Goal: Information Seeking & Learning: Check status

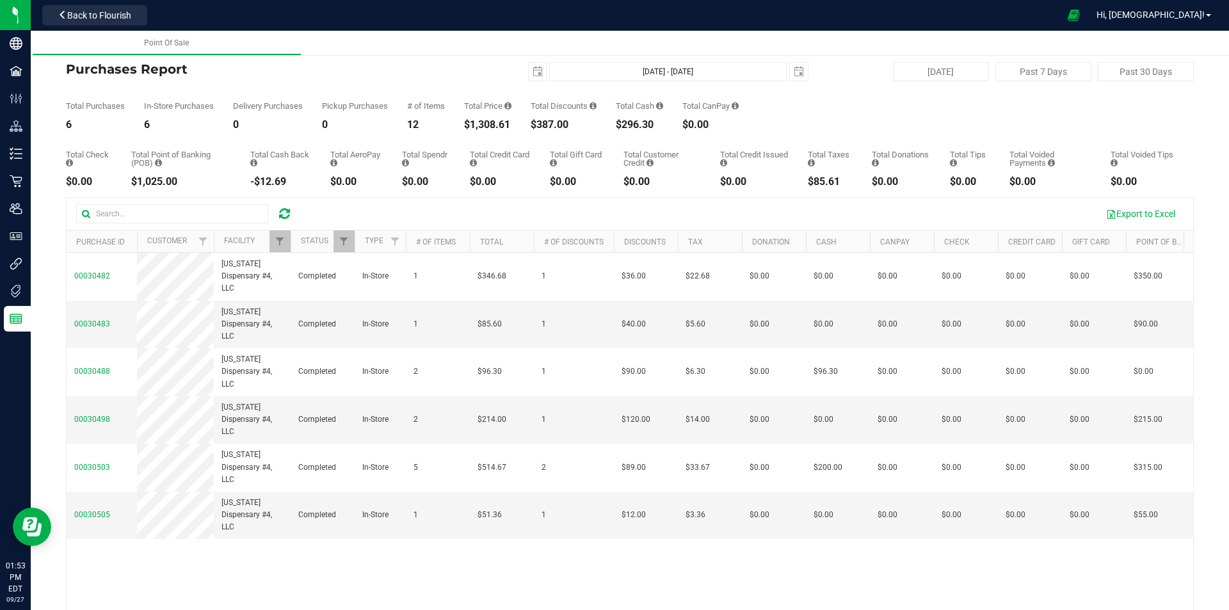
click at [283, 212] on icon at bounding box center [284, 213] width 11 height 13
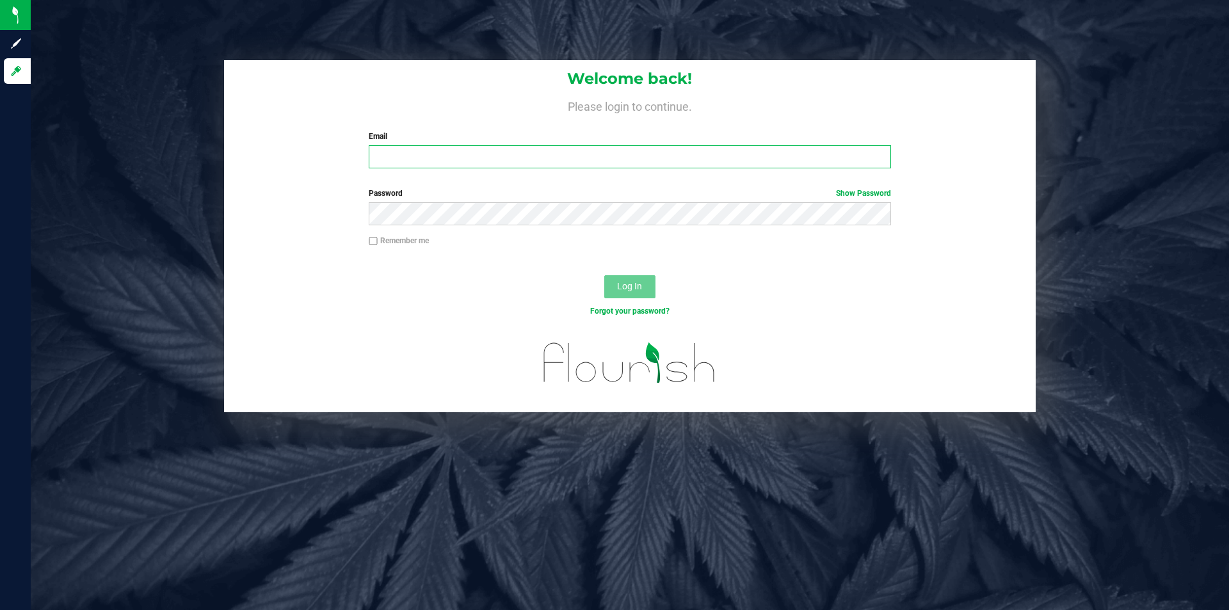
click at [414, 158] on input "Email" at bounding box center [630, 156] width 522 height 23
type input "[EMAIL_ADDRESS][DOMAIN_NAME]"
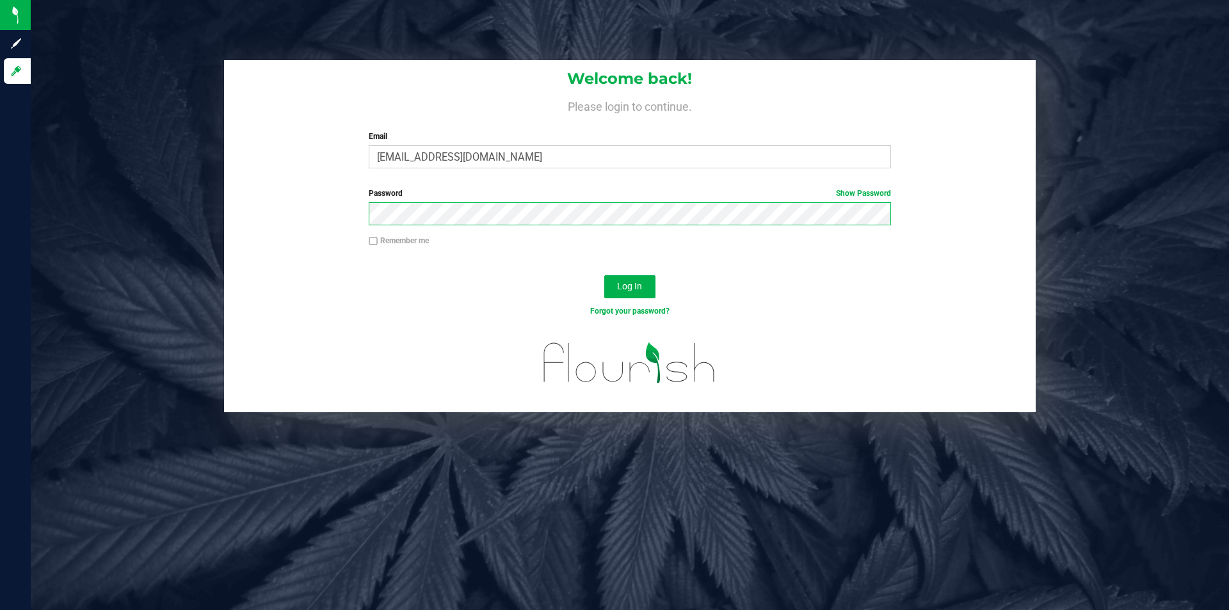
click at [604, 275] on button "Log In" at bounding box center [629, 286] width 51 height 23
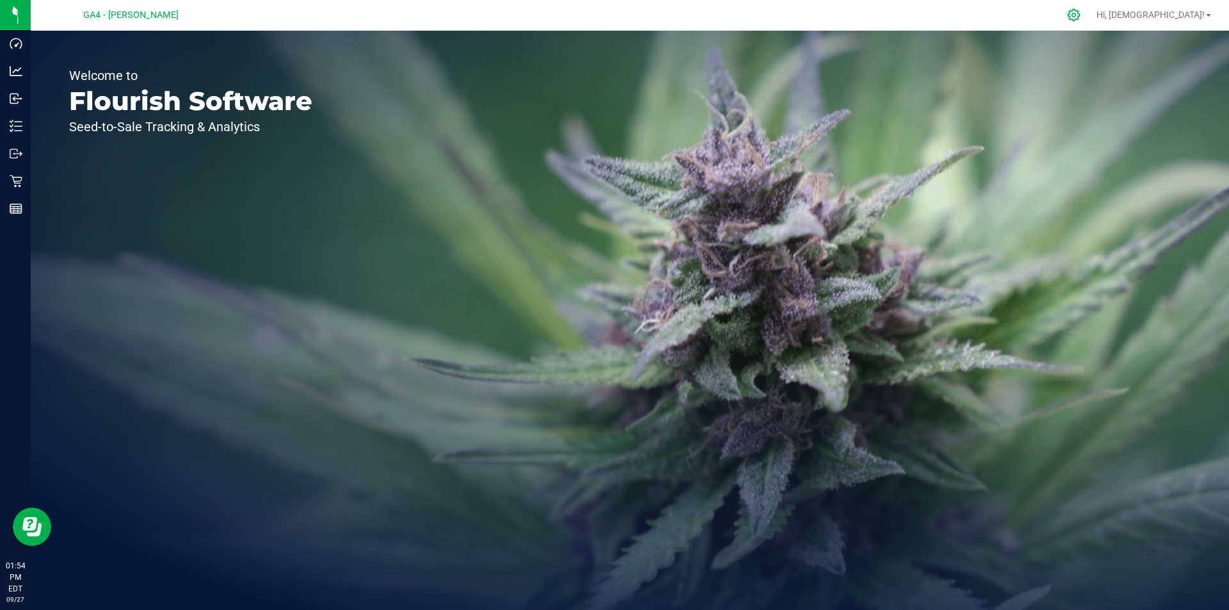
click at [1081, 17] on icon at bounding box center [1073, 14] width 13 height 13
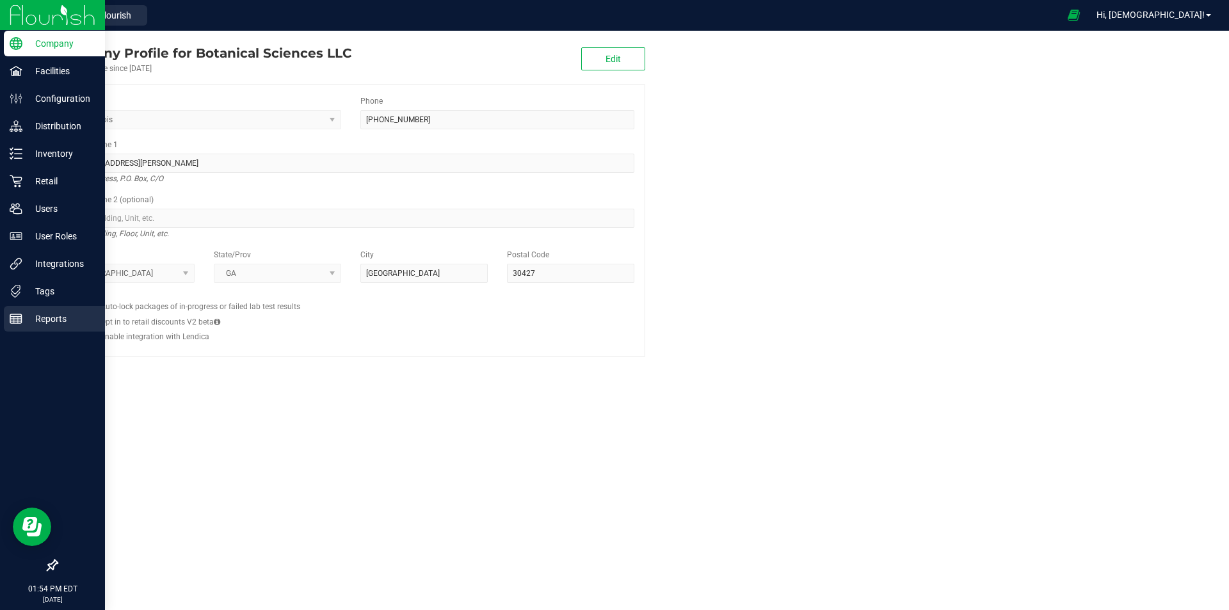
click at [21, 317] on line at bounding box center [16, 317] width 12 height 0
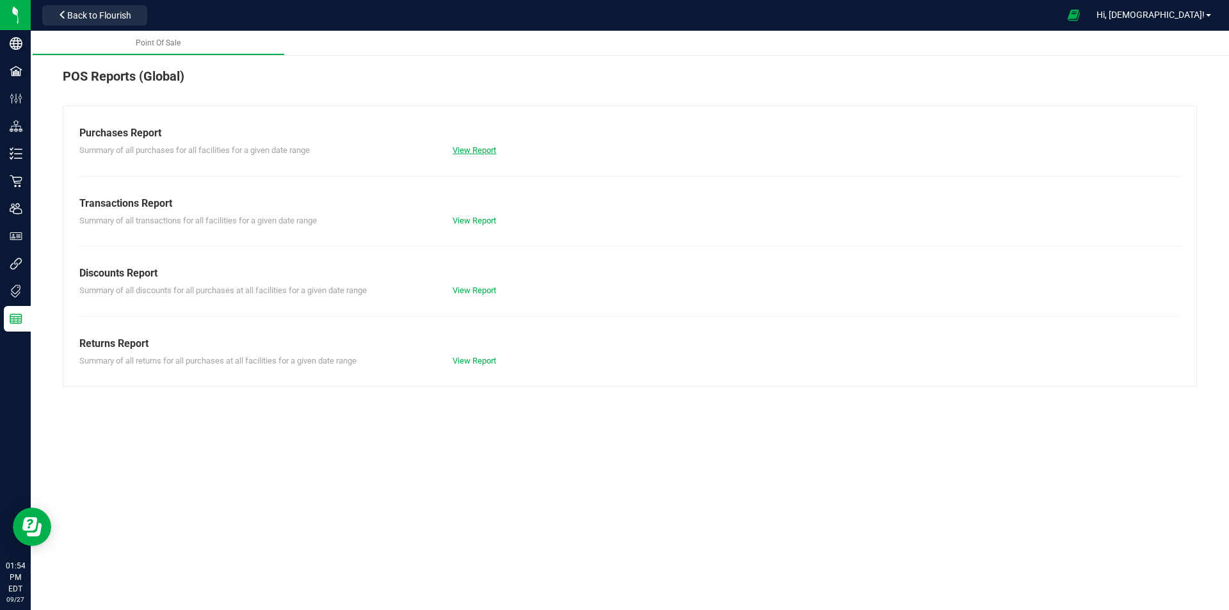
click at [481, 152] on link "View Report" at bounding box center [475, 150] width 44 height 10
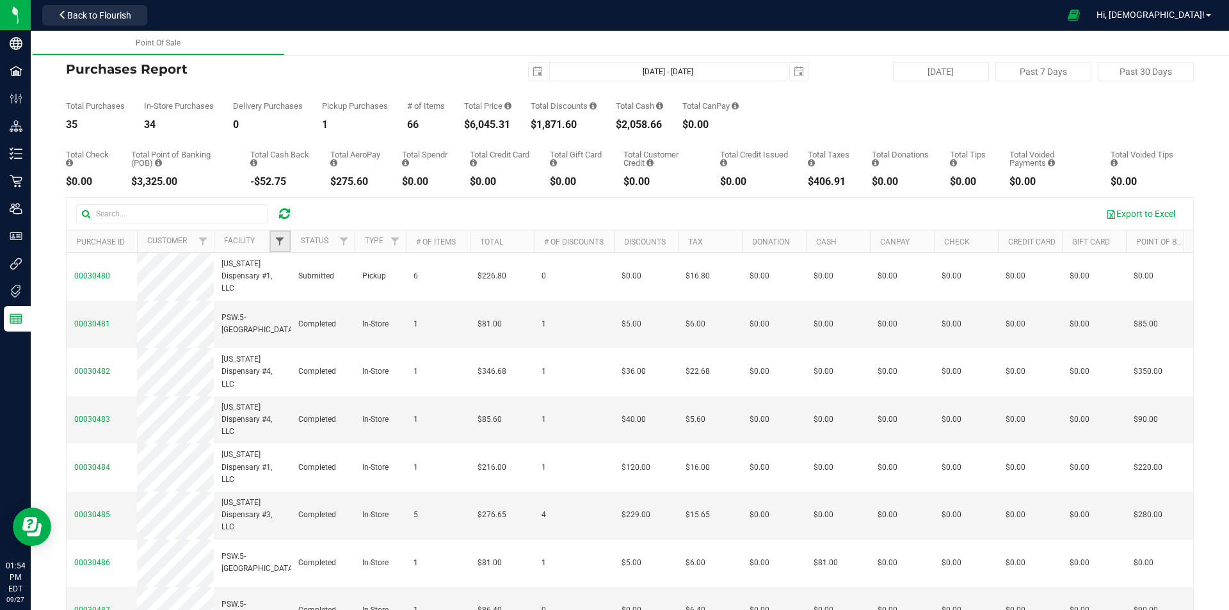
click at [280, 238] on span "Filter" at bounding box center [280, 241] width 10 height 10
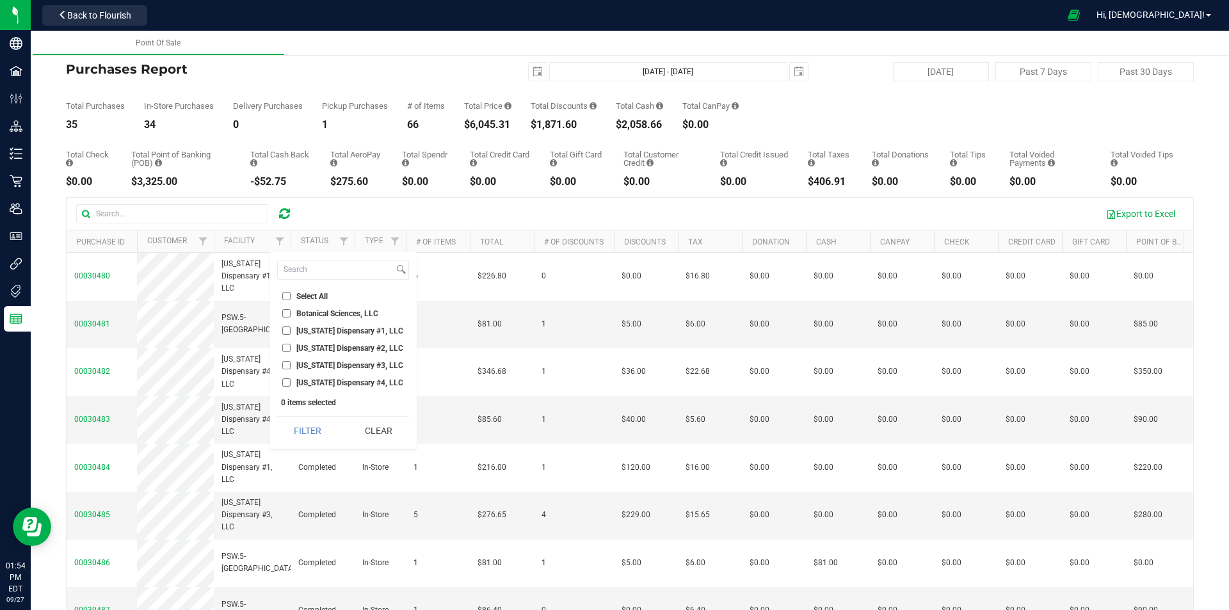
click at [284, 384] on input "[US_STATE] Dispensary #4, LLC" at bounding box center [286, 382] width 8 height 8
checkbox input "true"
click at [302, 429] on button "Filter" at bounding box center [307, 431] width 61 height 28
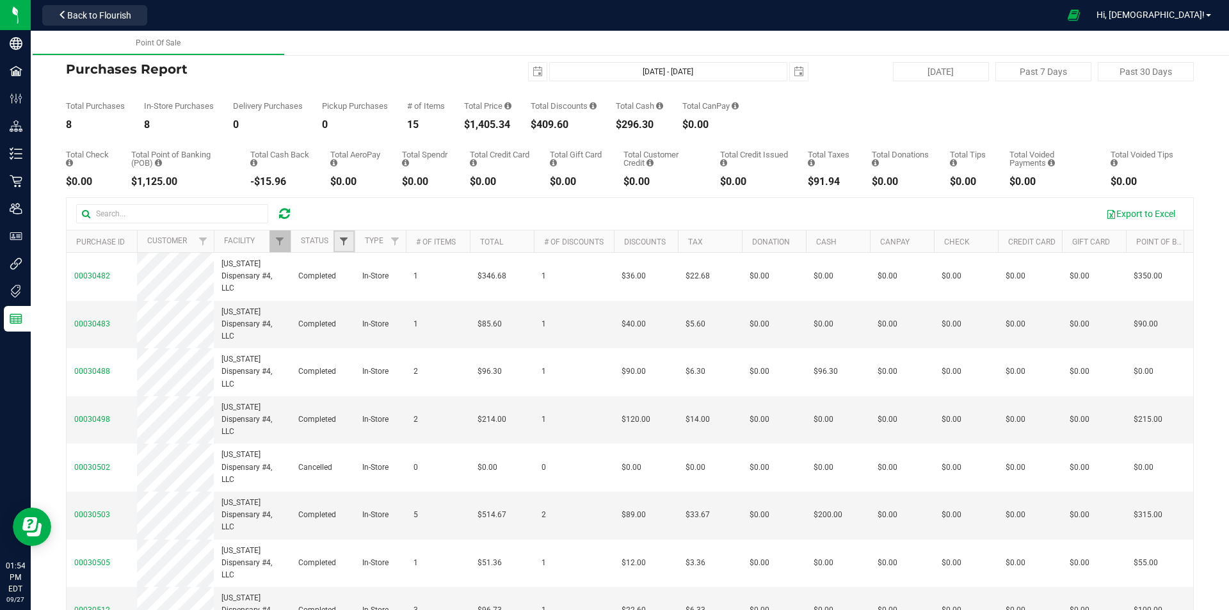
click at [348, 243] on span "Filter" at bounding box center [344, 241] width 10 height 10
click at [350, 331] on input "Completed" at bounding box center [350, 331] width 8 height 8
checkbox input "true"
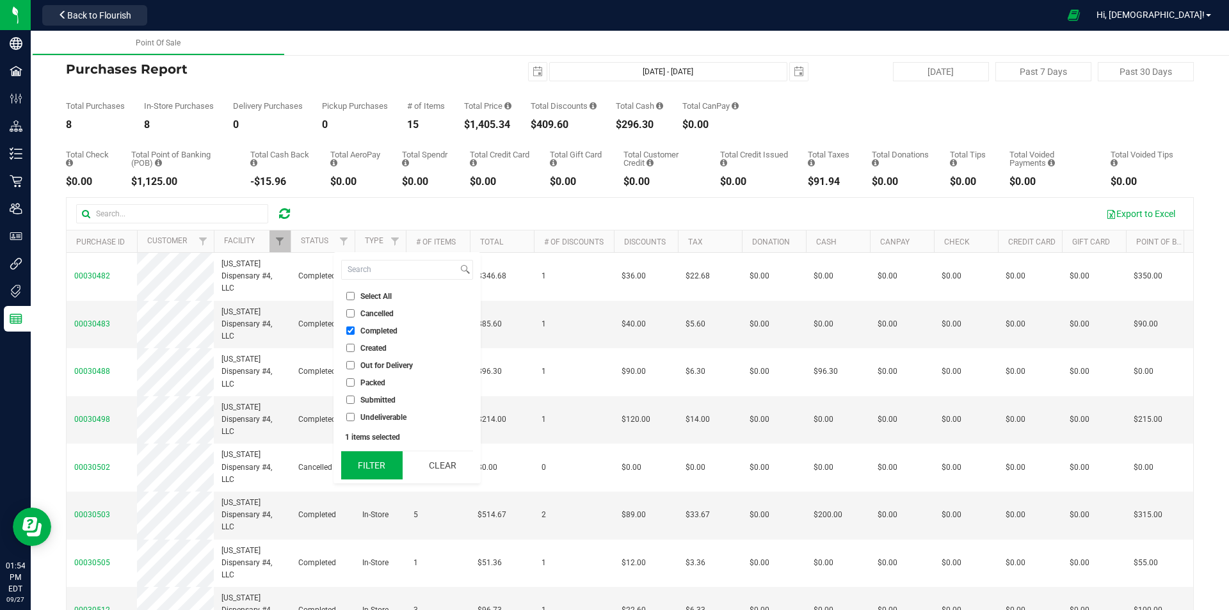
click at [380, 468] on button "Filter" at bounding box center [371, 465] width 61 height 28
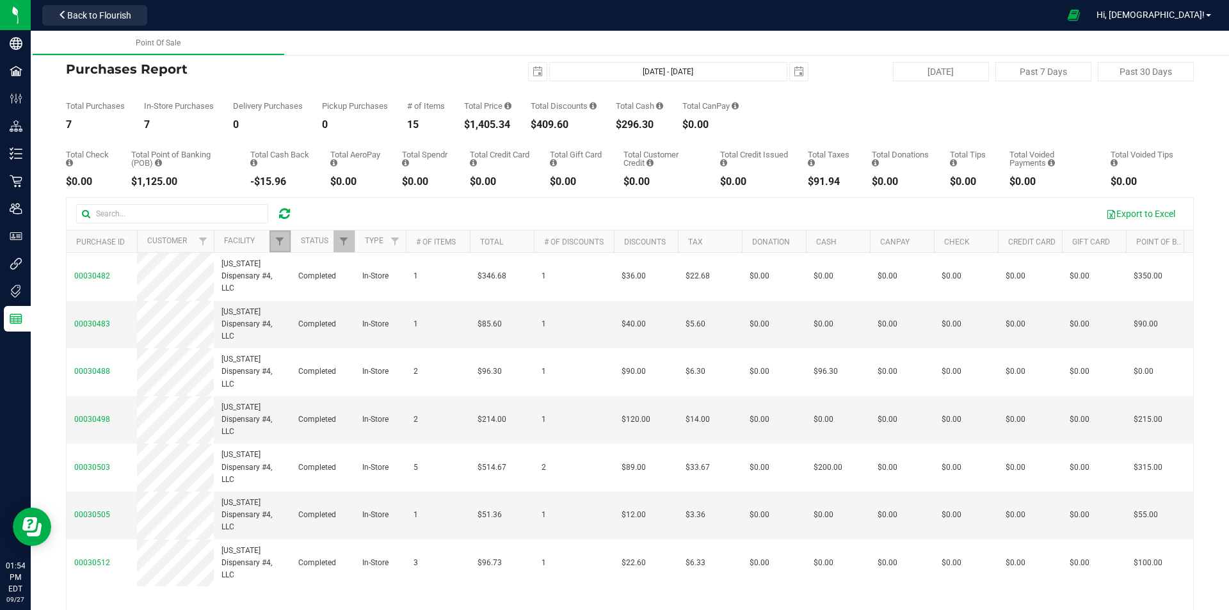
drag, startPoint x: 279, startPoint y: 241, endPoint x: 283, endPoint y: 256, distance: 16.0
click at [279, 241] on span "Filter" at bounding box center [280, 241] width 10 height 10
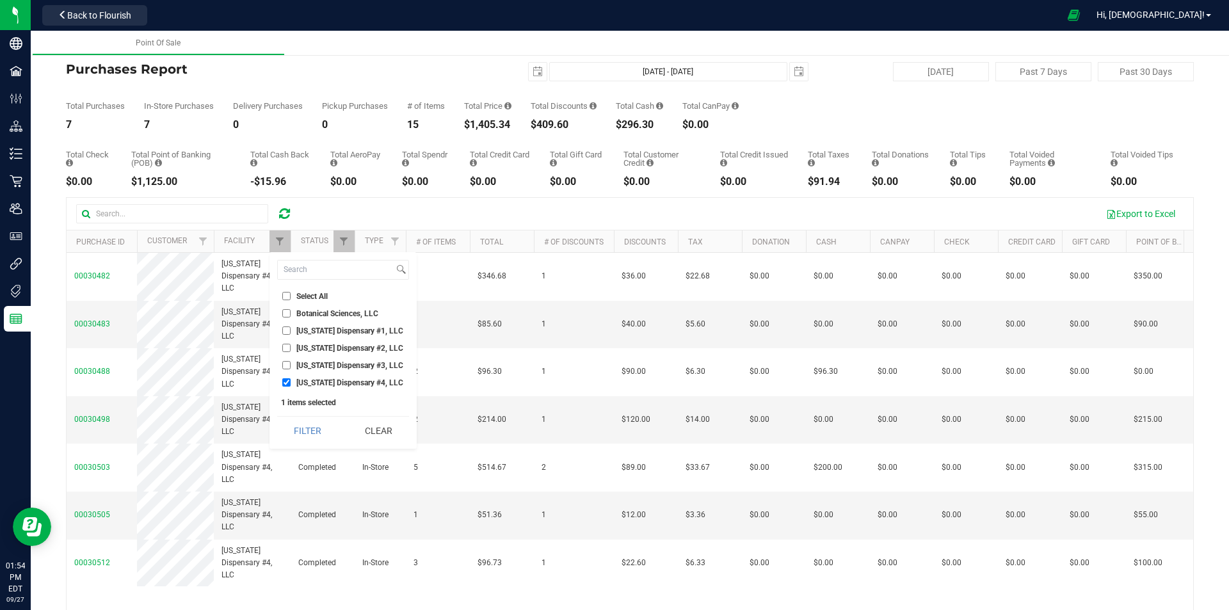
click at [287, 383] on input "[US_STATE] Dispensary #4, LLC" at bounding box center [286, 382] width 8 height 8
checkbox input "false"
click at [287, 365] on input "[US_STATE] Dispensary #3, LLC" at bounding box center [286, 365] width 8 height 8
click at [300, 437] on button "Filter" at bounding box center [307, 431] width 61 height 28
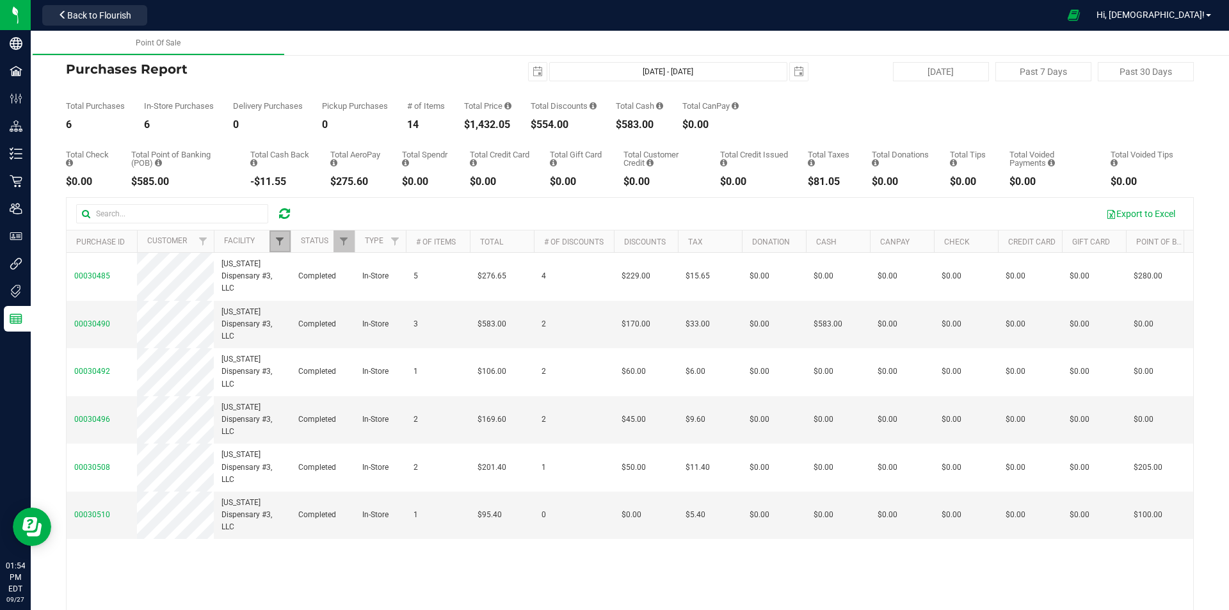
click at [277, 245] on span "Filter" at bounding box center [280, 241] width 10 height 10
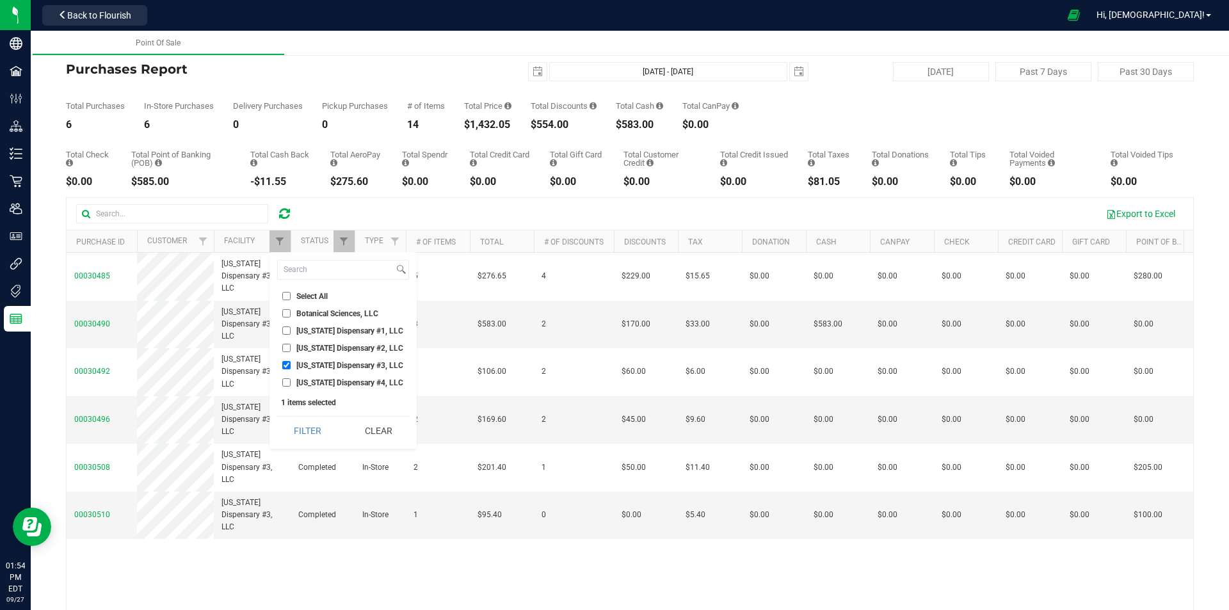
click at [287, 364] on input "[US_STATE] Dispensary #3, LLC" at bounding box center [286, 365] width 8 height 8
checkbox input "false"
click at [288, 348] on input "[US_STATE] Dispensary #2, LLC" at bounding box center [286, 348] width 8 height 8
click at [303, 428] on button "Filter" at bounding box center [307, 431] width 61 height 28
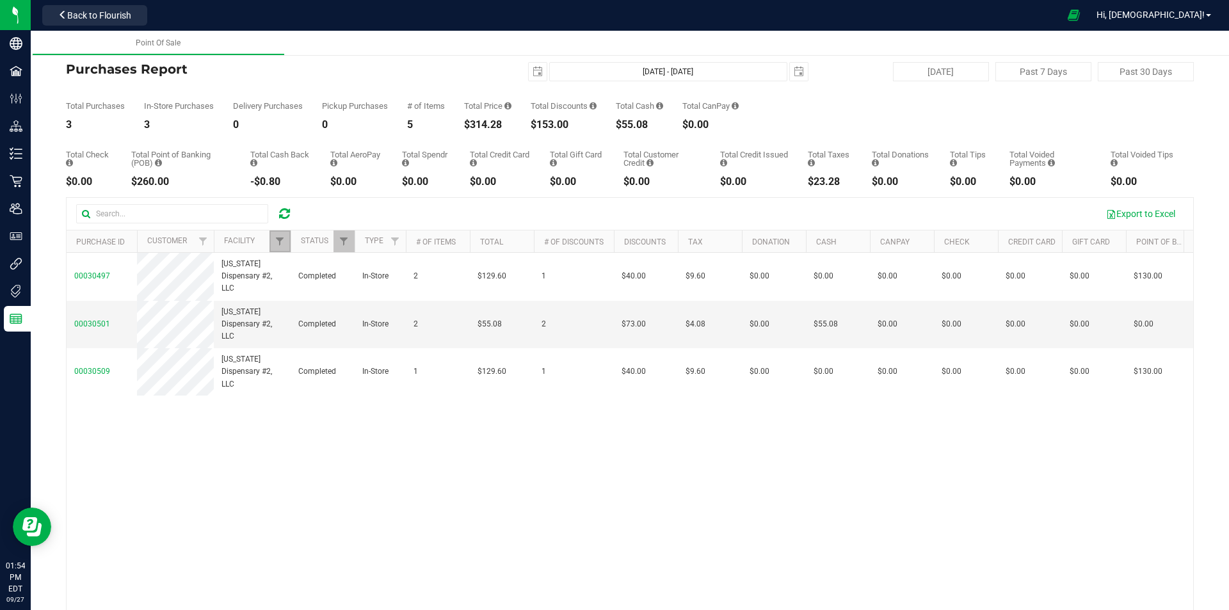
click at [281, 250] on link "Filter" at bounding box center [280, 242] width 21 height 22
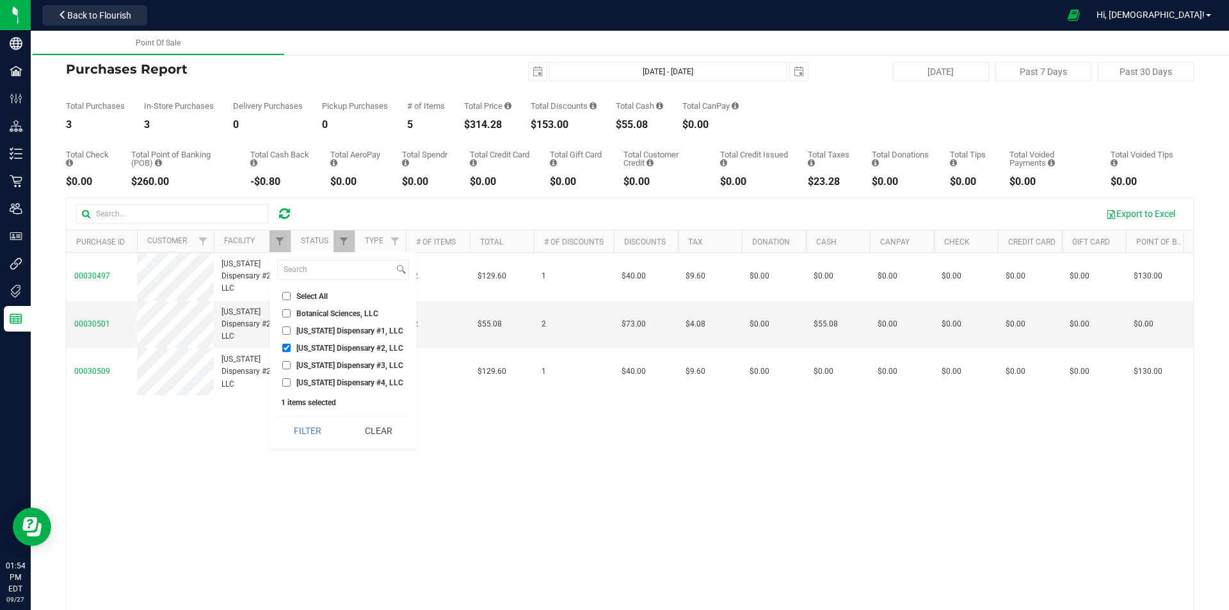
click at [286, 346] on input "[US_STATE] Dispensary #2, LLC" at bounding box center [286, 348] width 8 height 8
checkbox input "false"
click at [286, 327] on input "[US_STATE] Dispensary #1, LLC" at bounding box center [286, 331] width 8 height 8
click at [298, 426] on button "Filter" at bounding box center [307, 431] width 61 height 28
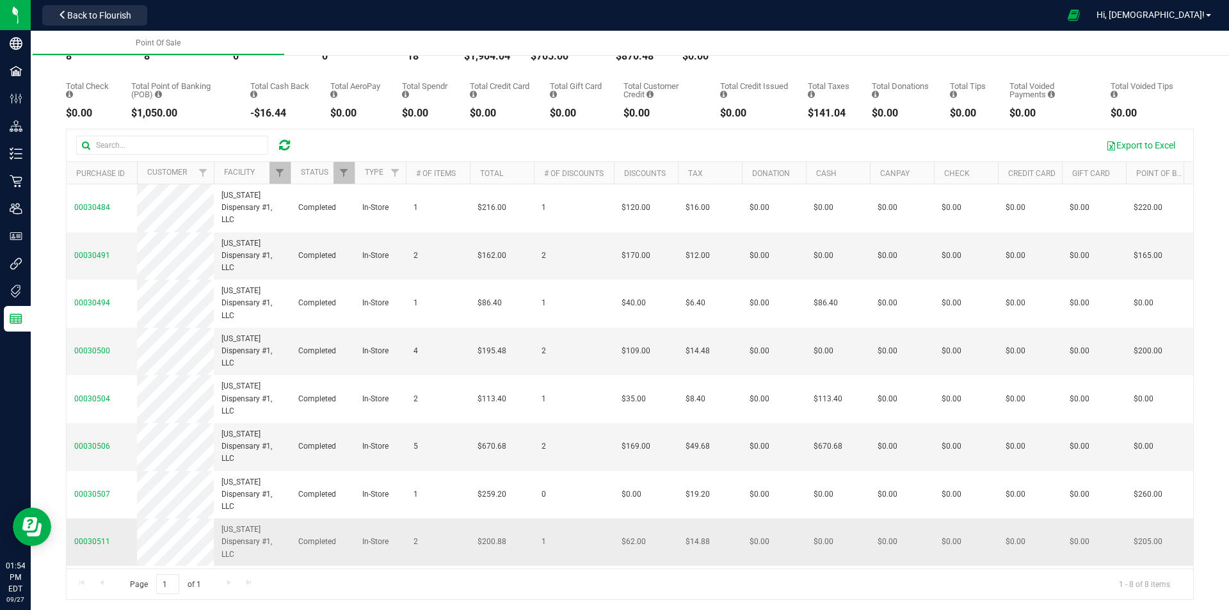
scroll to position [71, 0]
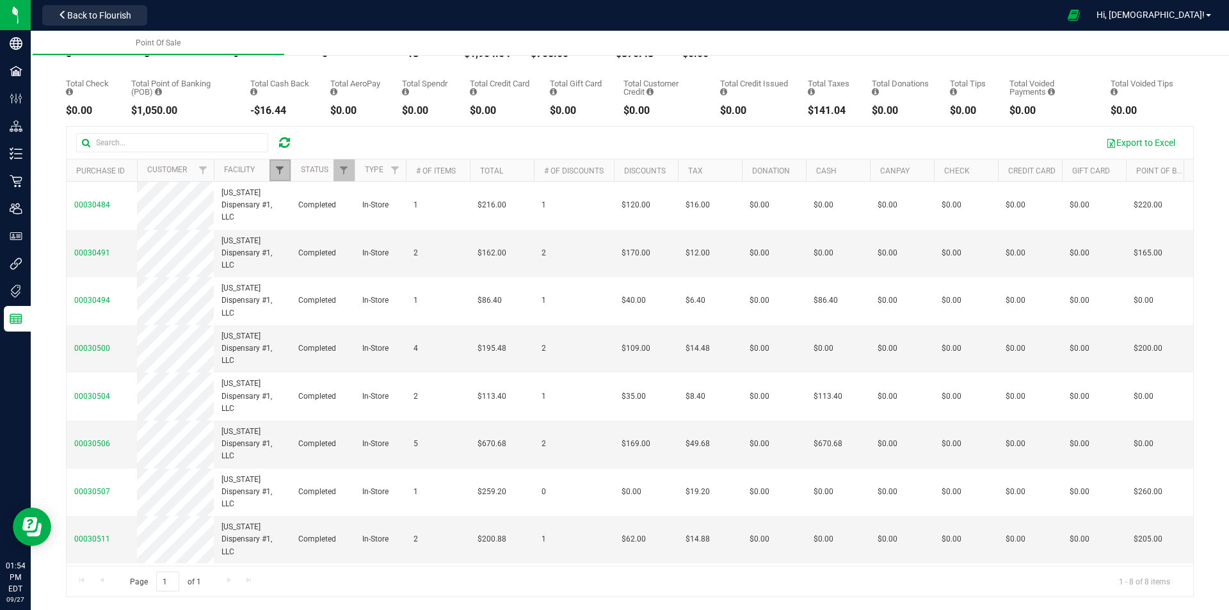
click at [277, 171] on span "Filter" at bounding box center [280, 170] width 10 height 10
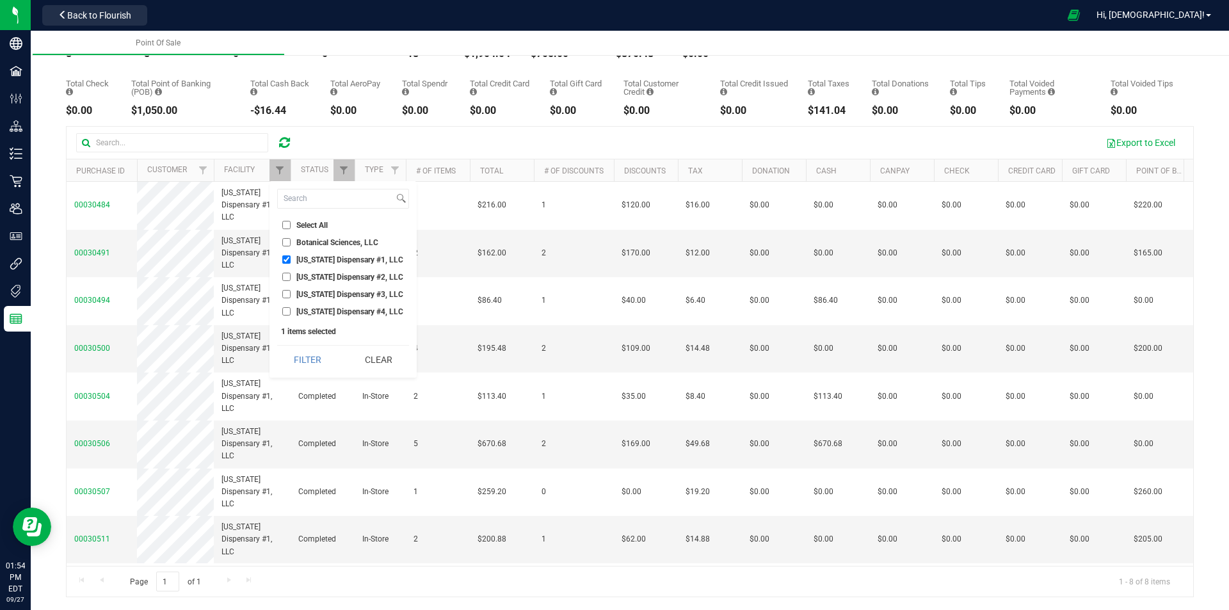
click at [287, 259] on input "[US_STATE] Dispensary #1, LLC" at bounding box center [286, 259] width 8 height 8
checkbox input "false"
click at [289, 313] on input "[US_STATE] Dispensary #4, LLC" at bounding box center [286, 311] width 8 height 8
checkbox input "true"
click at [302, 352] on button "Filter" at bounding box center [307, 360] width 61 height 28
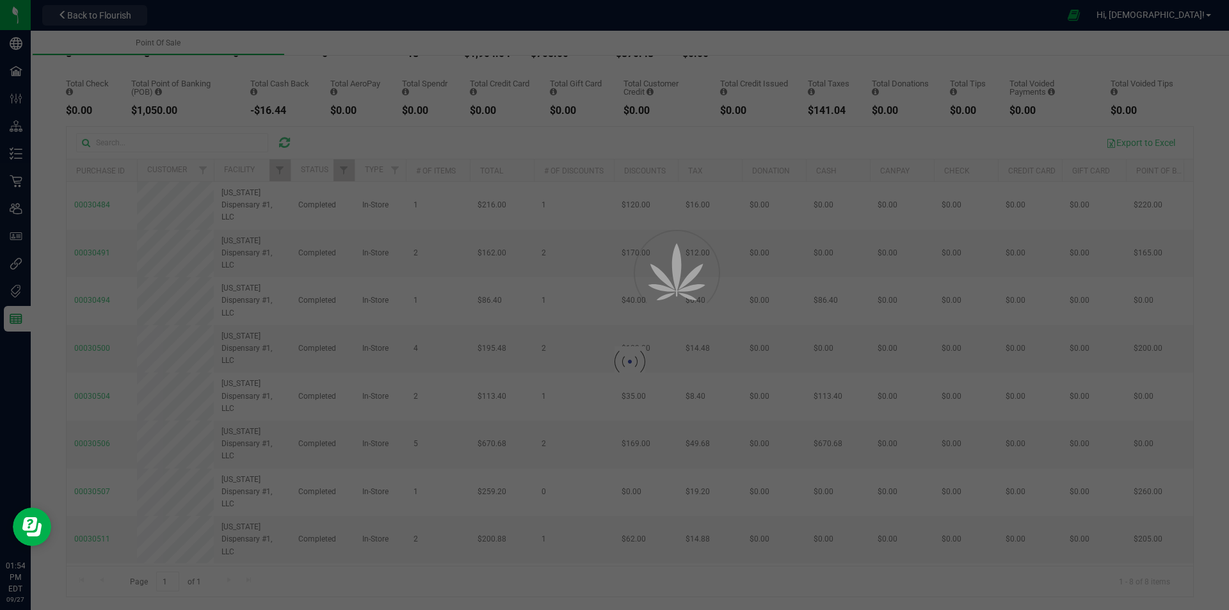
scroll to position [0, 0]
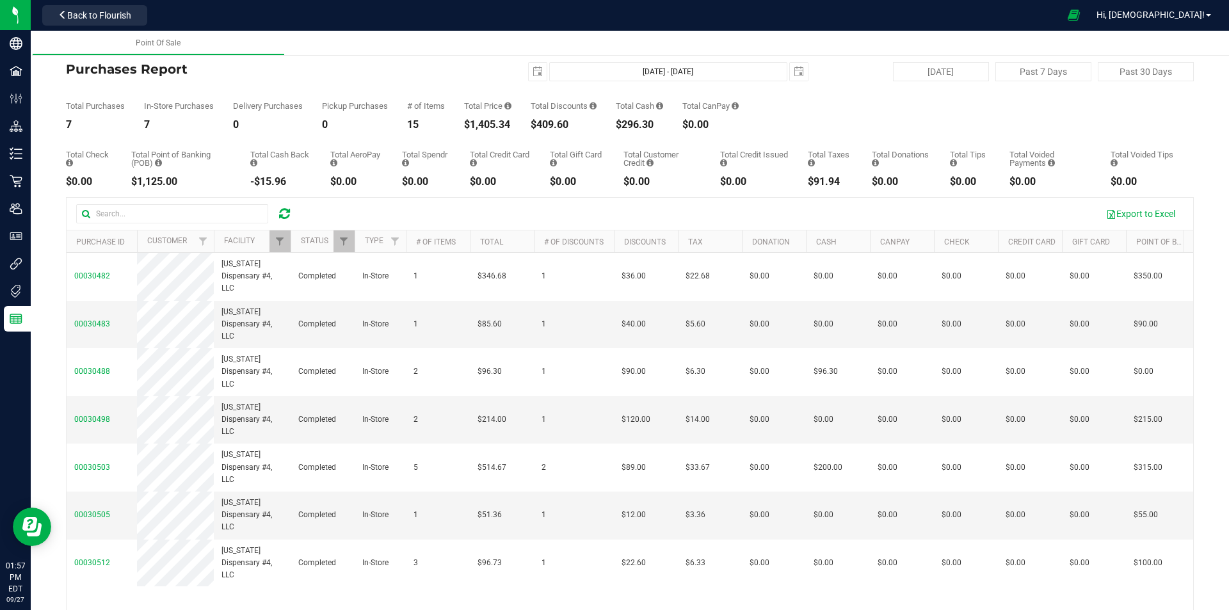
click at [286, 206] on span at bounding box center [284, 213] width 11 height 15
click at [285, 214] on icon at bounding box center [284, 213] width 11 height 13
click at [533, 69] on span "select" at bounding box center [538, 72] width 10 height 10
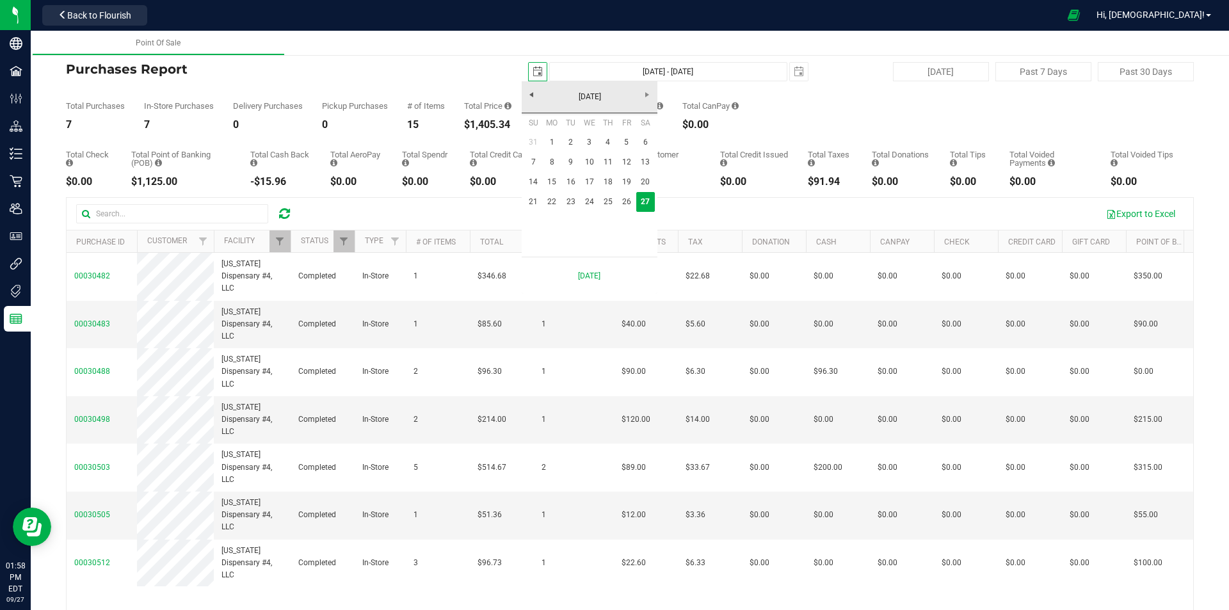
scroll to position [0, 32]
click at [530, 199] on link "21" at bounding box center [533, 202] width 19 height 20
type input "[DATE]"
type input "[DATE] - [DATE]"
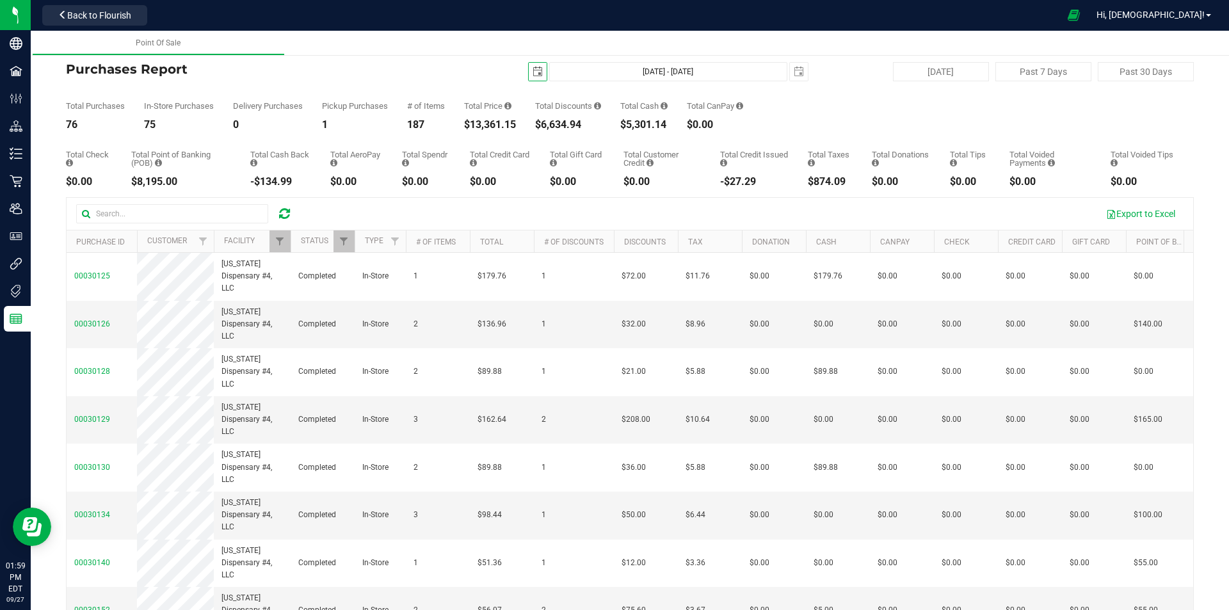
click at [533, 70] on span "select" at bounding box center [538, 72] width 10 height 10
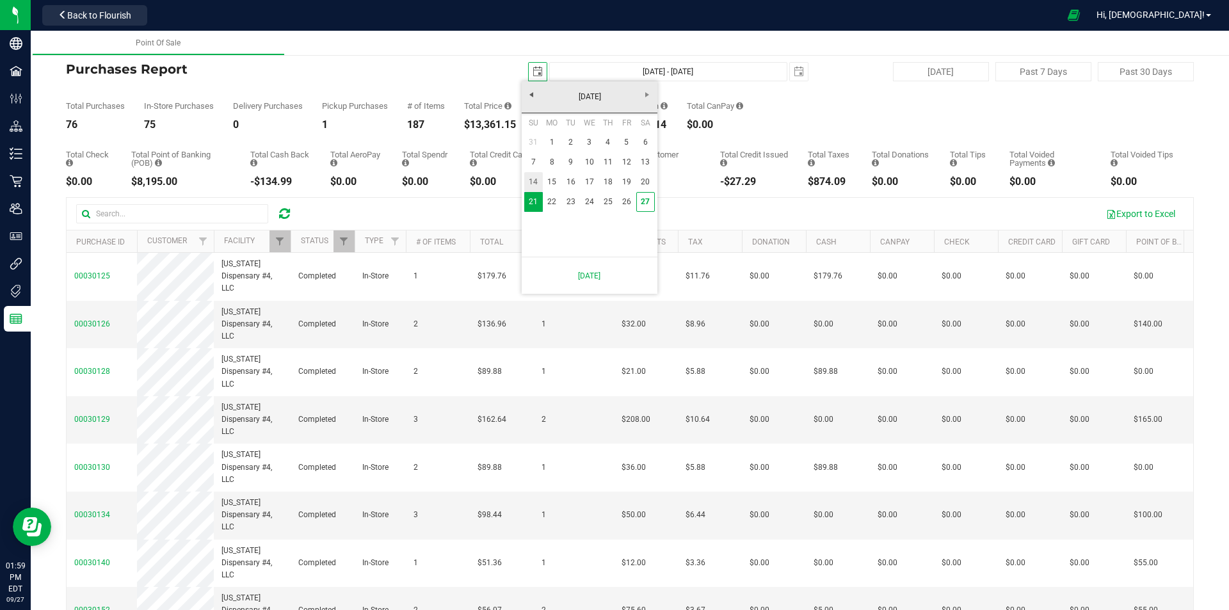
click at [533, 181] on link "14" at bounding box center [533, 182] width 19 height 20
type input "[DATE]"
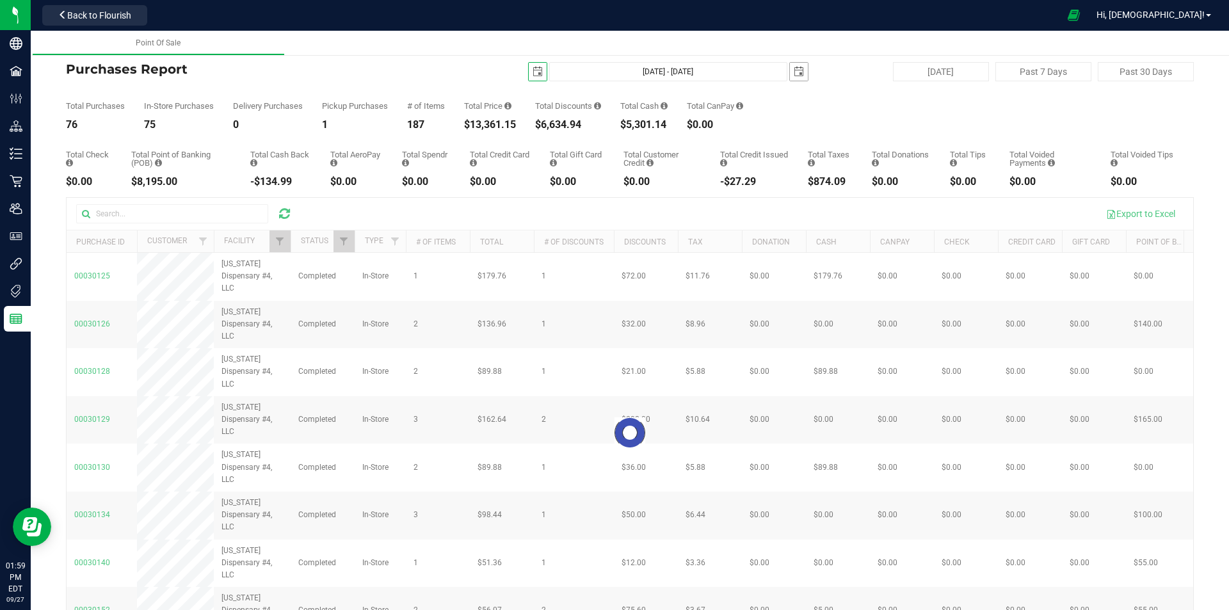
click at [794, 70] on span "select" at bounding box center [799, 72] width 10 height 10
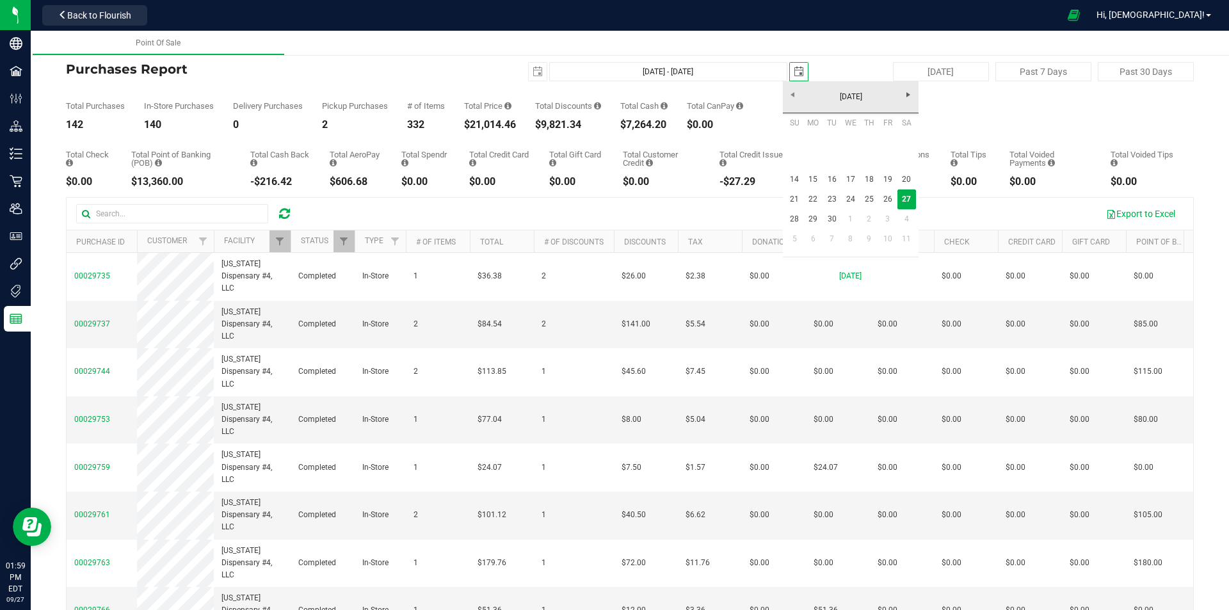
scroll to position [0, 32]
click at [905, 177] on link "20" at bounding box center [907, 180] width 19 height 20
type input "[DATE] - [DATE]"
type input "[DATE]"
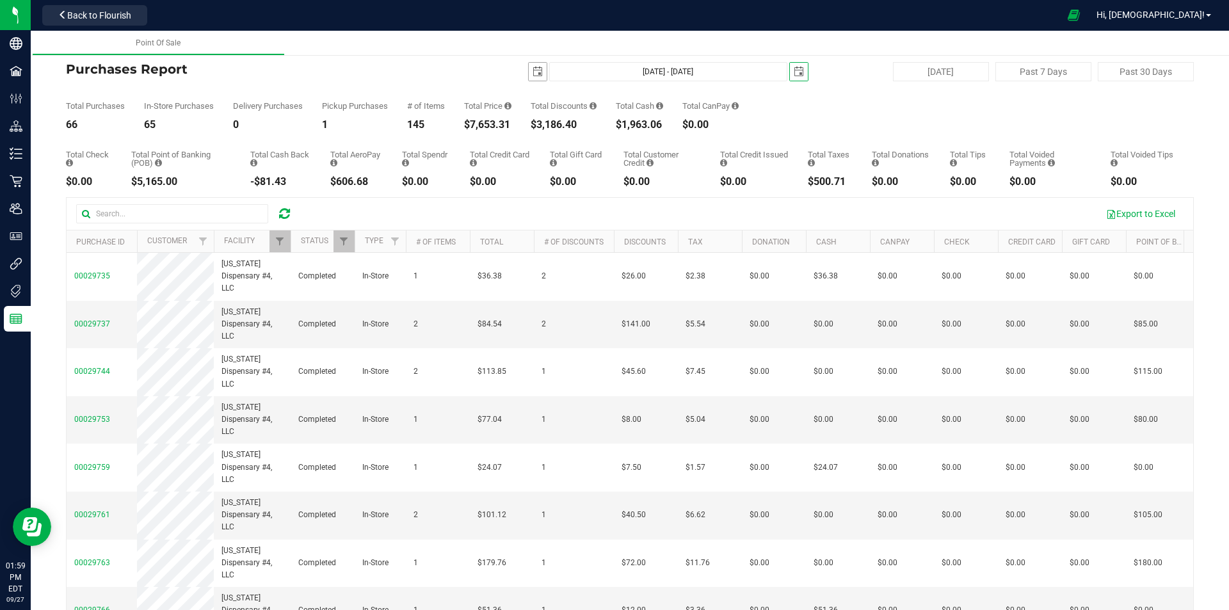
click at [533, 70] on span "select" at bounding box center [538, 72] width 10 height 10
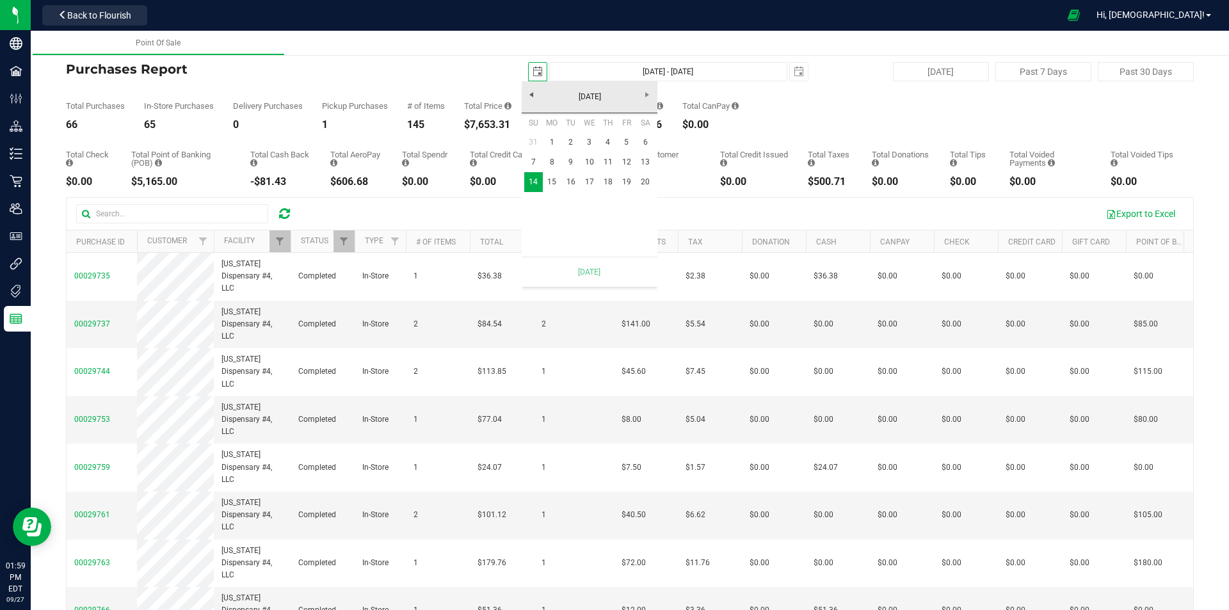
scroll to position [0, 32]
click at [647, 94] on link "[DATE]" at bounding box center [590, 97] width 138 height 20
click at [536, 201] on link "Sep" at bounding box center [540, 204] width 33 height 33
click at [645, 181] on link "20" at bounding box center [645, 182] width 19 height 20
type input "[DATE] - [DATE]"
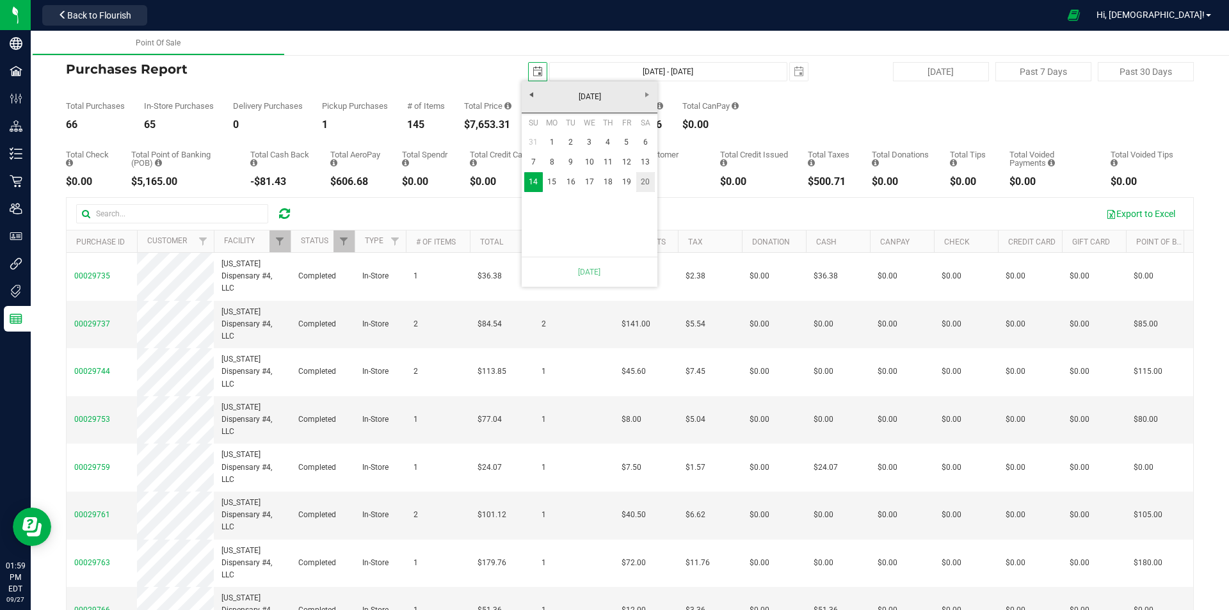
type input "[DATE]"
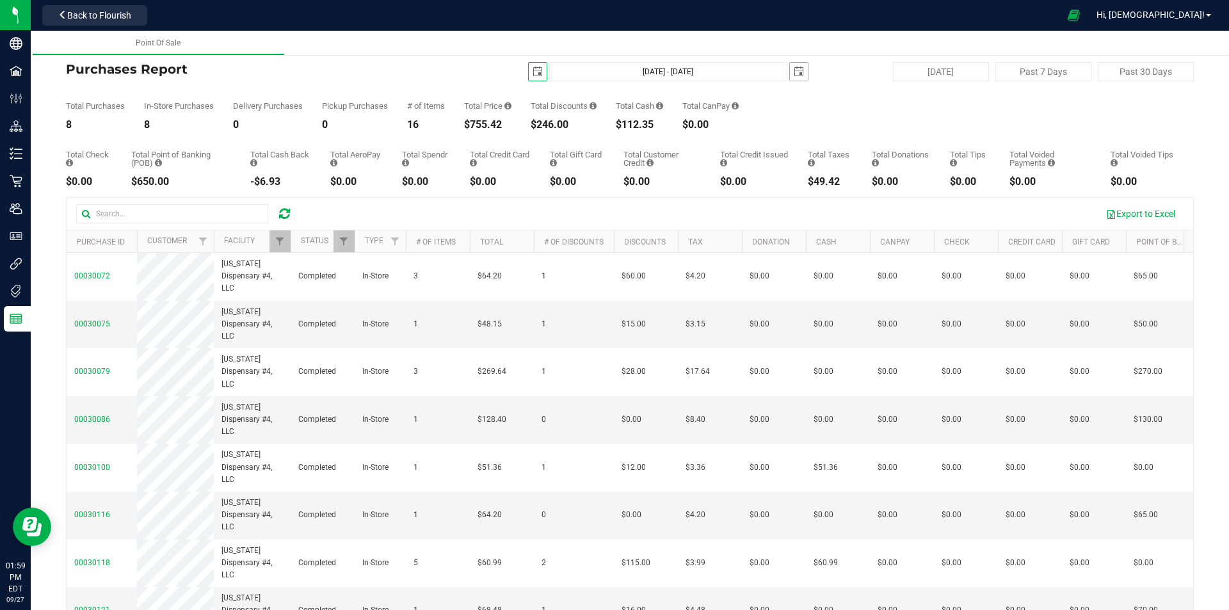
click at [794, 73] on span "select" at bounding box center [799, 72] width 10 height 10
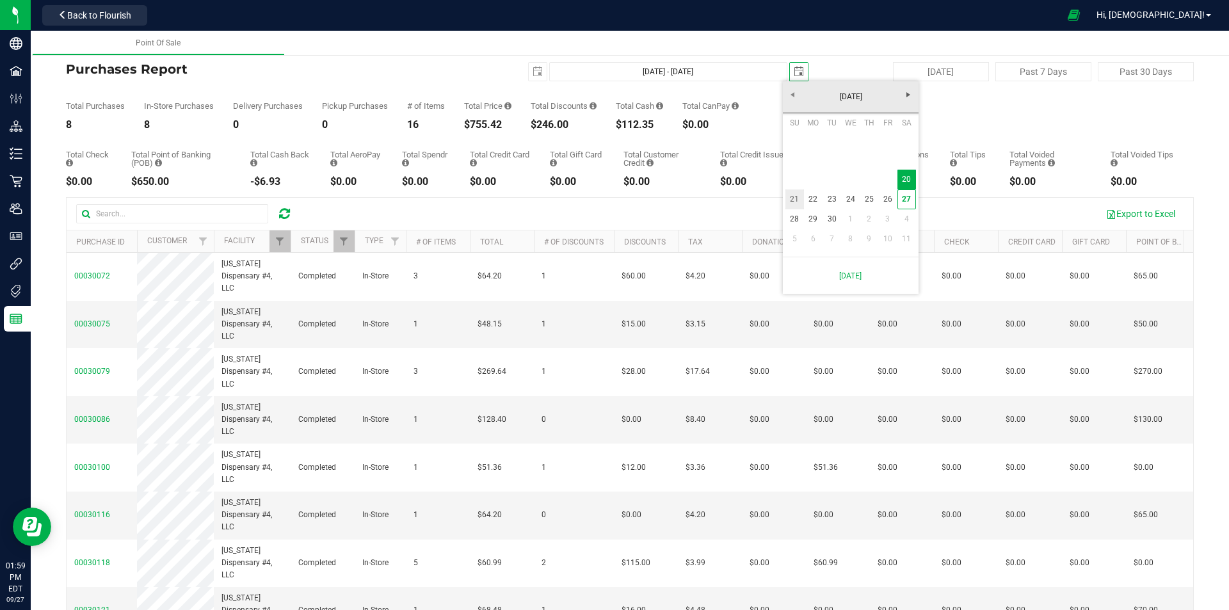
click at [795, 199] on link "21" at bounding box center [795, 200] width 19 height 20
type input "[DATE] - [DATE]"
type input "[DATE]"
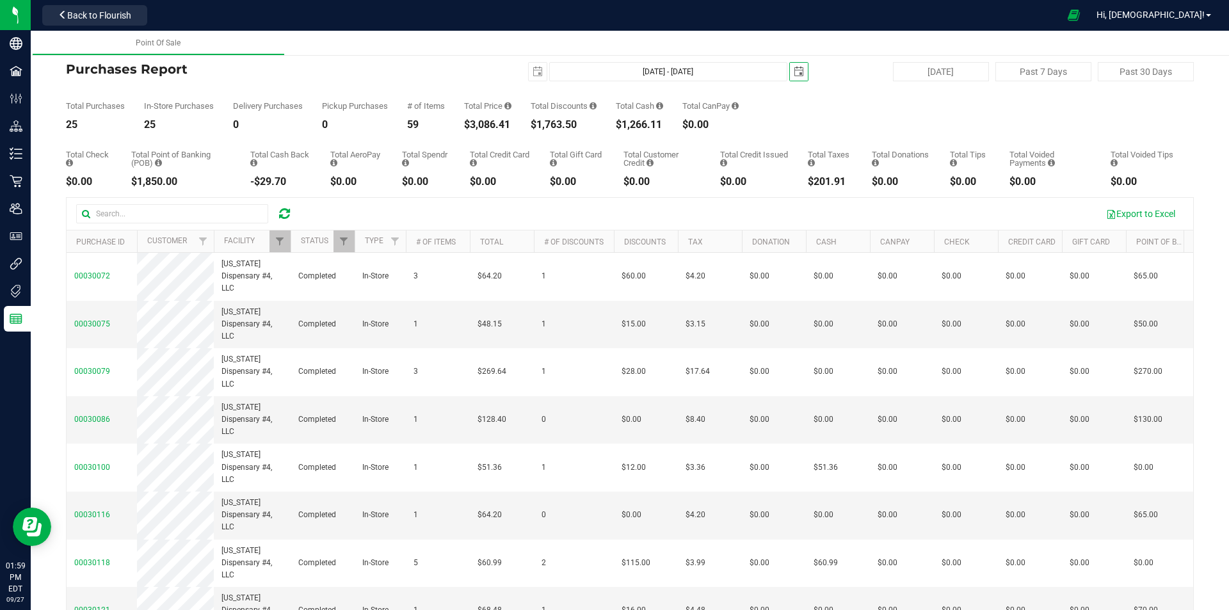
click at [797, 75] on span "select" at bounding box center [799, 72] width 10 height 10
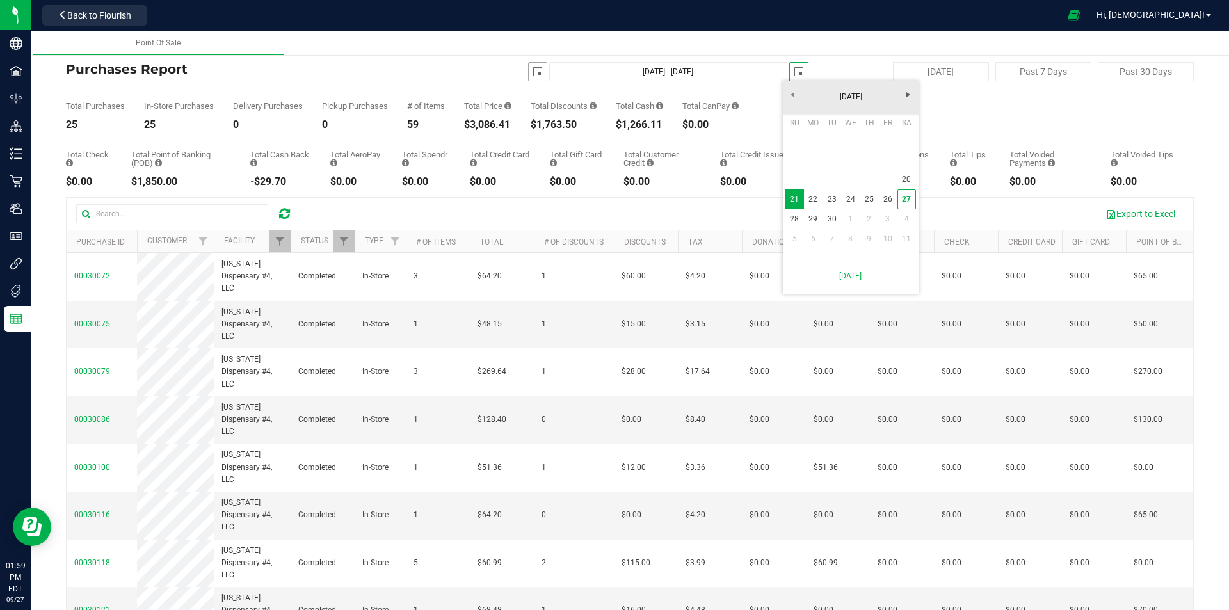
click at [528, 74] on span "[DATE]" at bounding box center [537, 71] width 19 height 19
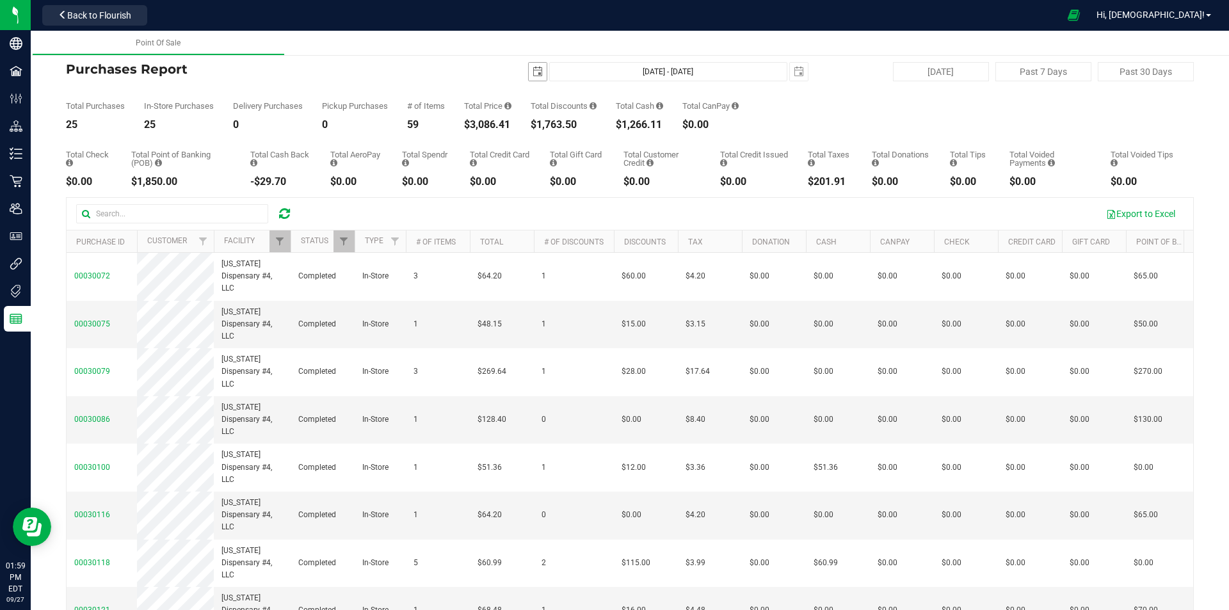
click at [535, 76] on span "select" at bounding box center [538, 72] width 10 height 10
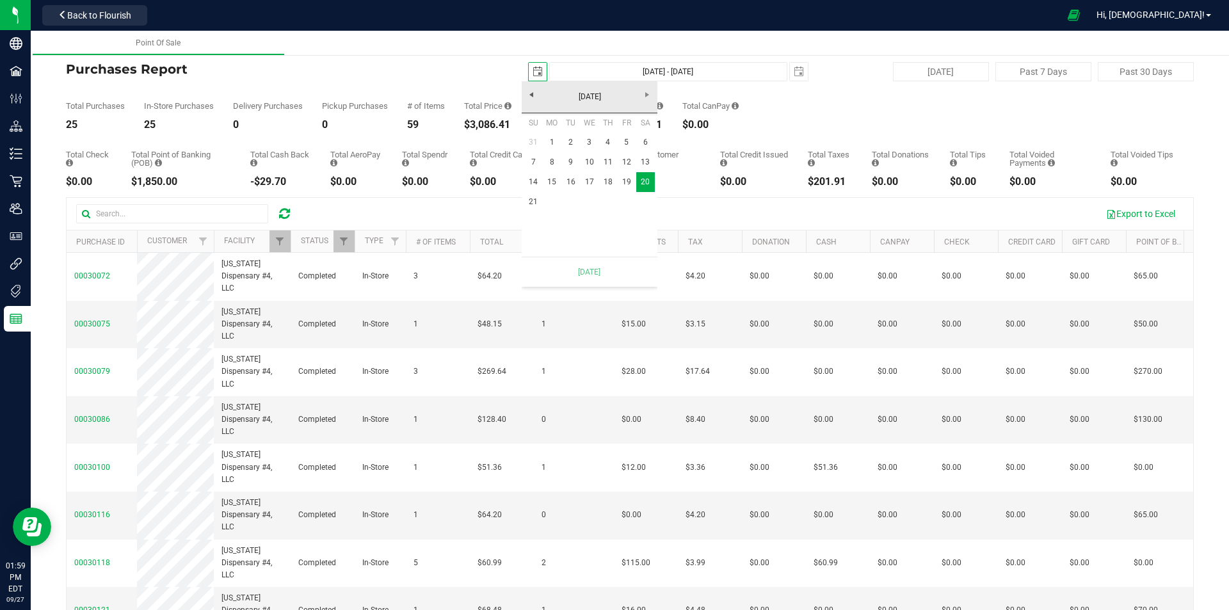
scroll to position [0, 32]
click at [531, 199] on link "21" at bounding box center [533, 202] width 19 height 20
type input "[DATE] - [DATE]"
type input "[DATE]"
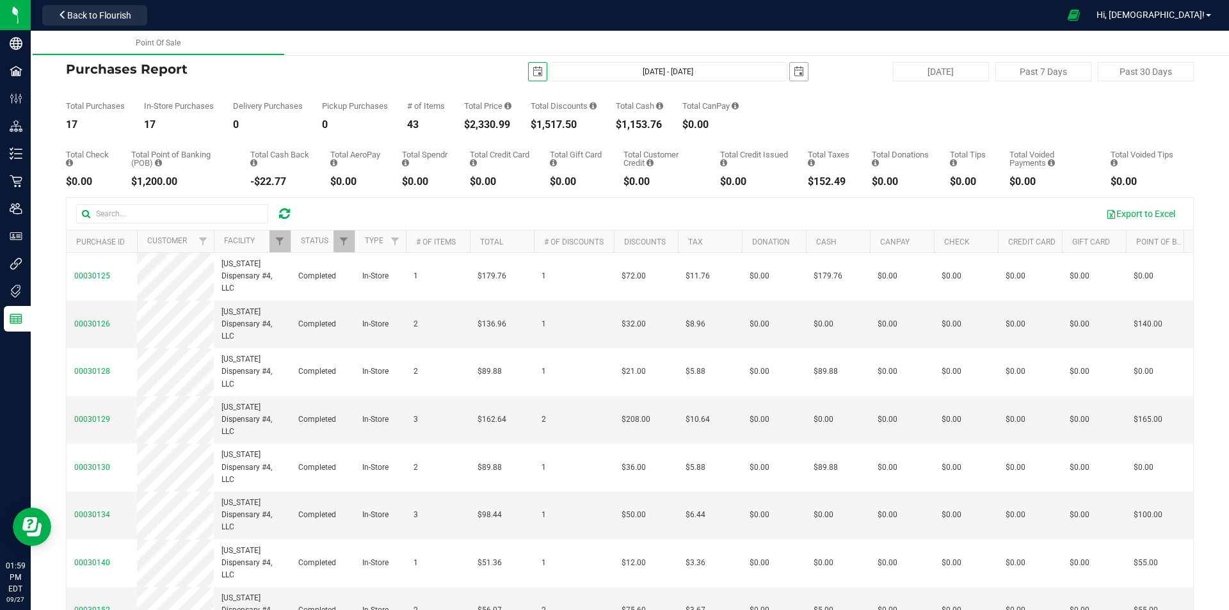
click at [795, 69] on span "select" at bounding box center [799, 72] width 10 height 10
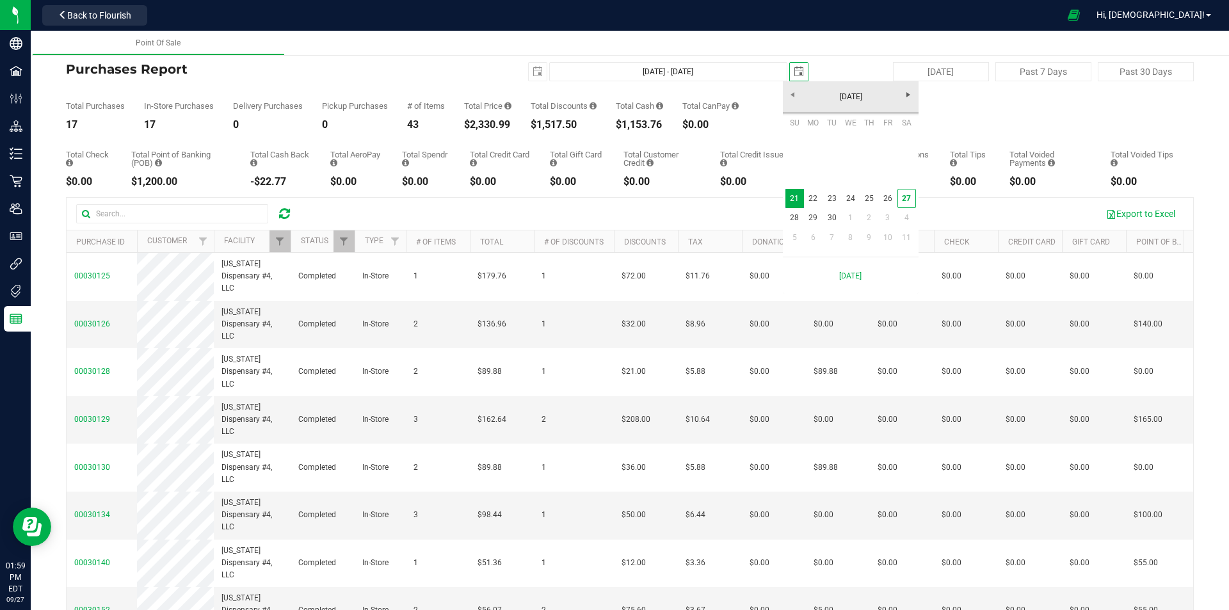
scroll to position [0, 32]
click at [907, 193] on link "27" at bounding box center [907, 199] width 19 height 20
type input "[DATE] - [DATE]"
type input "[DATE]"
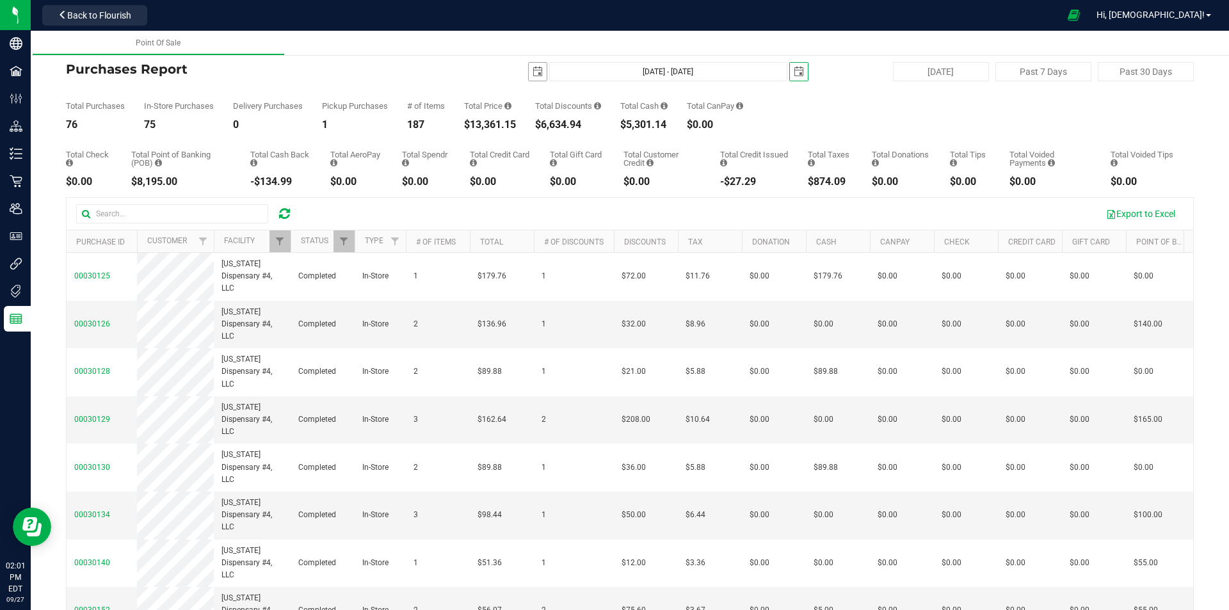
click at [535, 66] on span "select" at bounding box center [538, 72] width 18 height 18
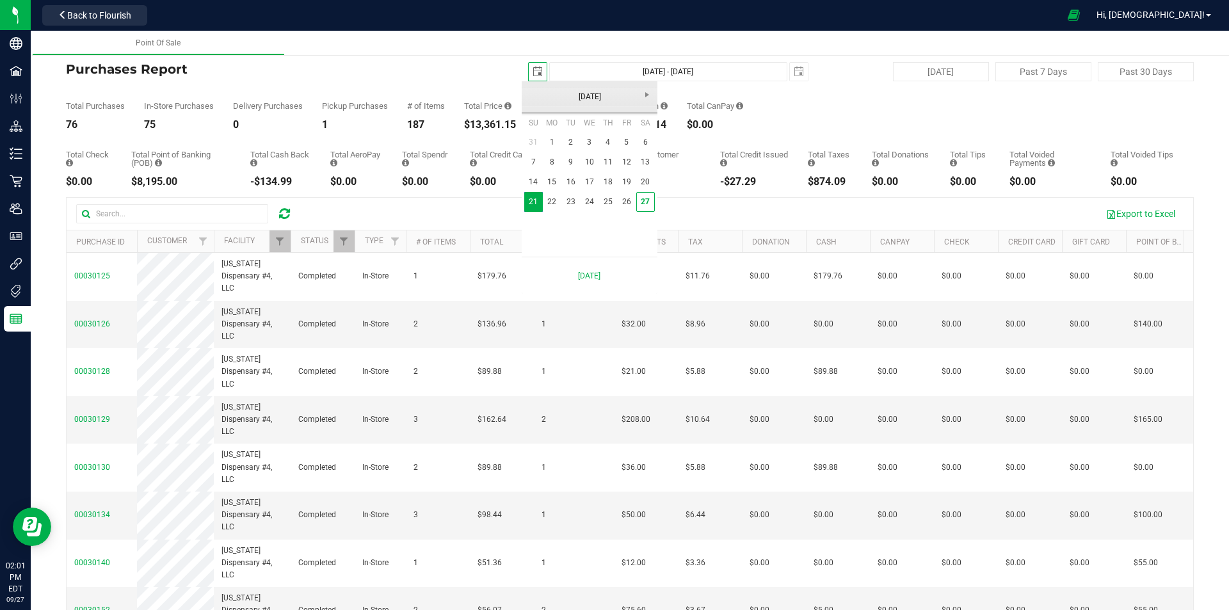
scroll to position [0, 32]
click at [647, 203] on link "27" at bounding box center [645, 202] width 19 height 20
type input "[DATE] - [DATE]"
type input "[DATE]"
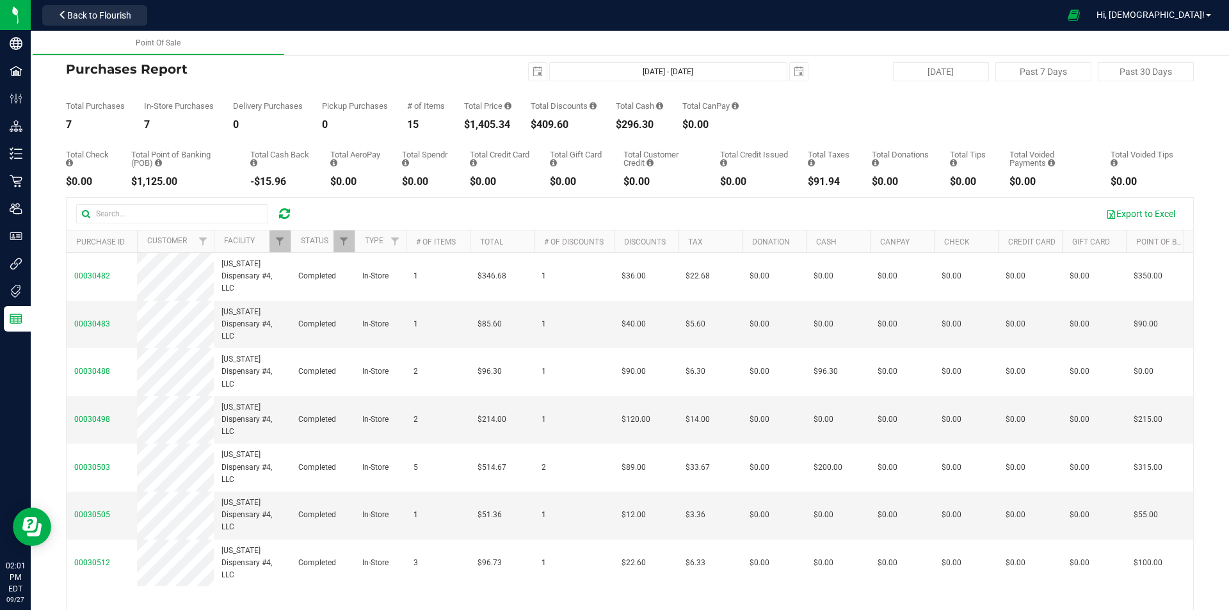
drag, startPoint x: 472, startPoint y: 120, endPoint x: 524, endPoint y: 120, distance: 51.9
click at [524, 120] on div "Total Purchases 7 In-Store Purchases 7 Delivery Purchases 0 Pickup Purchases 0 …" at bounding box center [630, 105] width 1128 height 49
click at [283, 218] on icon at bounding box center [284, 213] width 11 height 13
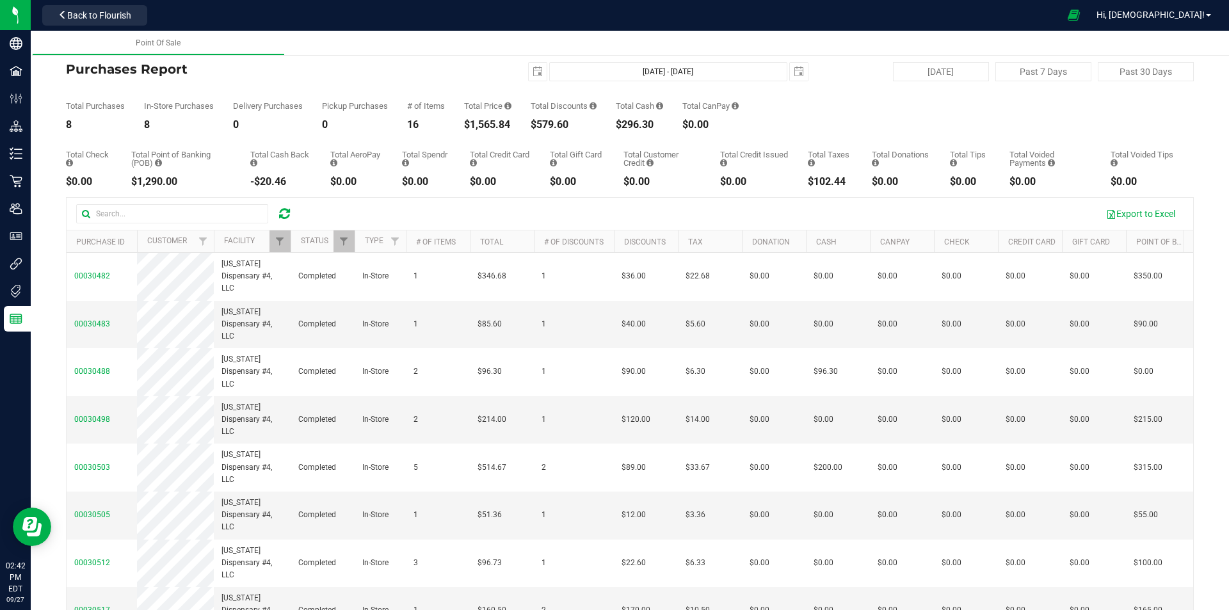
click at [286, 210] on icon at bounding box center [284, 213] width 11 height 13
click at [275, 248] on link "Filter" at bounding box center [280, 242] width 21 height 22
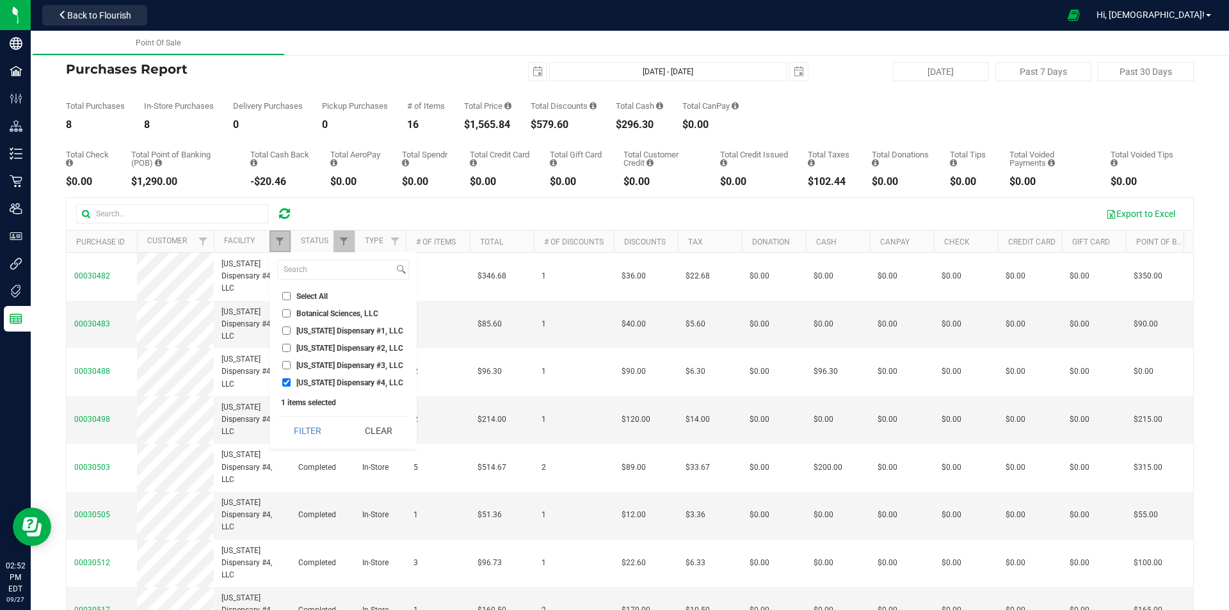
click at [270, 236] on link "Filter" at bounding box center [280, 242] width 21 height 22
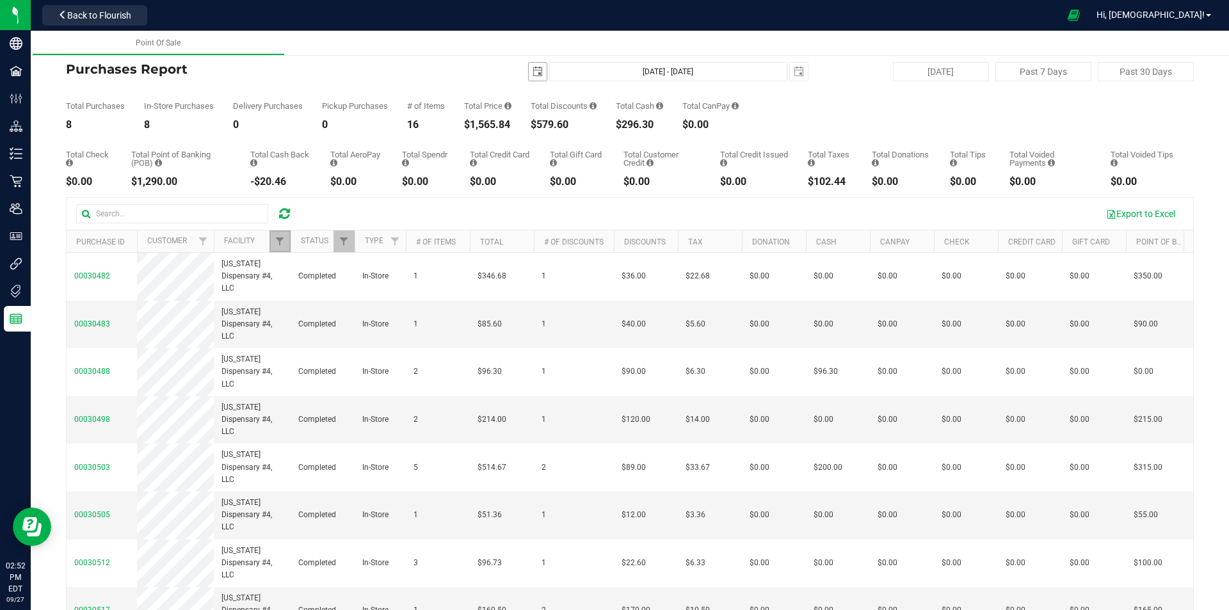
click at [533, 74] on span "select" at bounding box center [538, 72] width 10 height 10
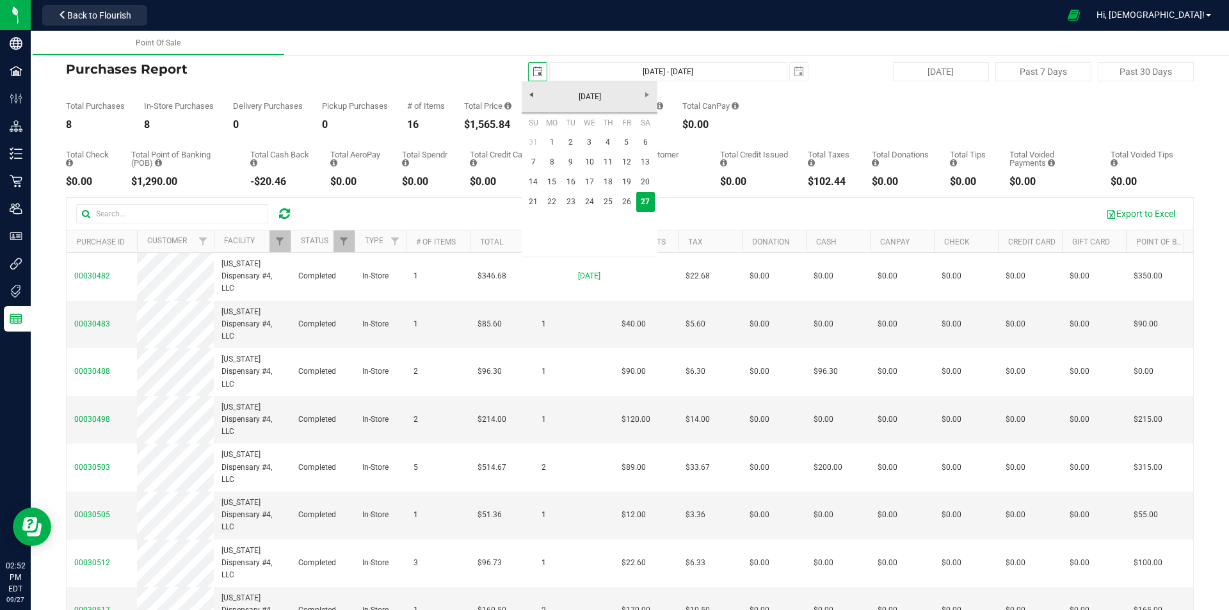
scroll to position [0, 32]
click at [532, 204] on link "21" at bounding box center [533, 202] width 19 height 20
type input "[DATE] - [DATE]"
type input "[DATE]"
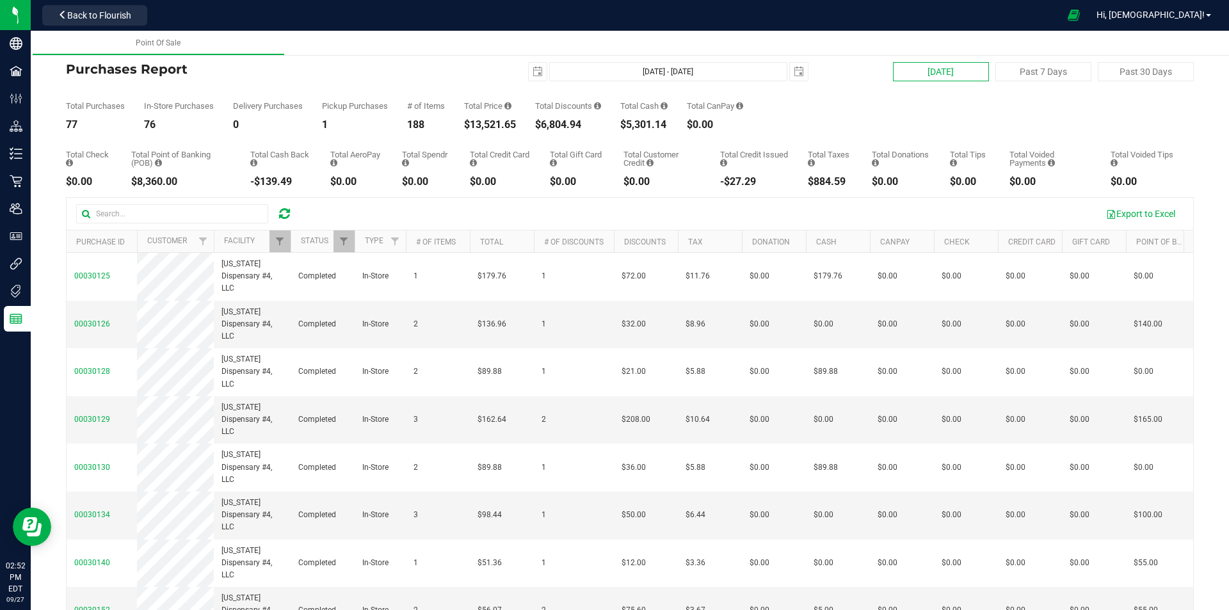
click at [911, 70] on button "[DATE]" at bounding box center [941, 71] width 96 height 19
type input "[DATE] - [DATE]"
